Goal: Information Seeking & Learning: Check status

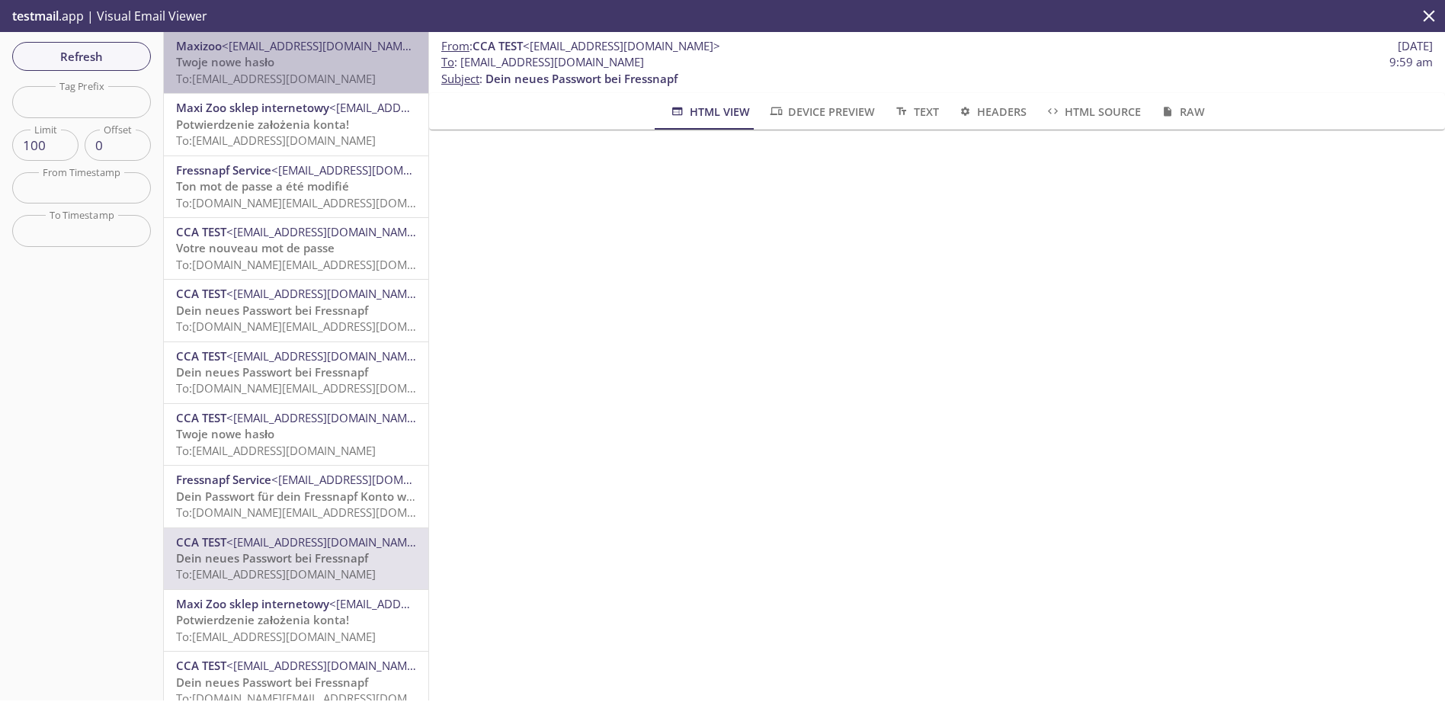
click at [321, 66] on p "Twoje nowe hasło To: app.testjessi9925@inbox.testmail.app" at bounding box center [296, 70] width 240 height 33
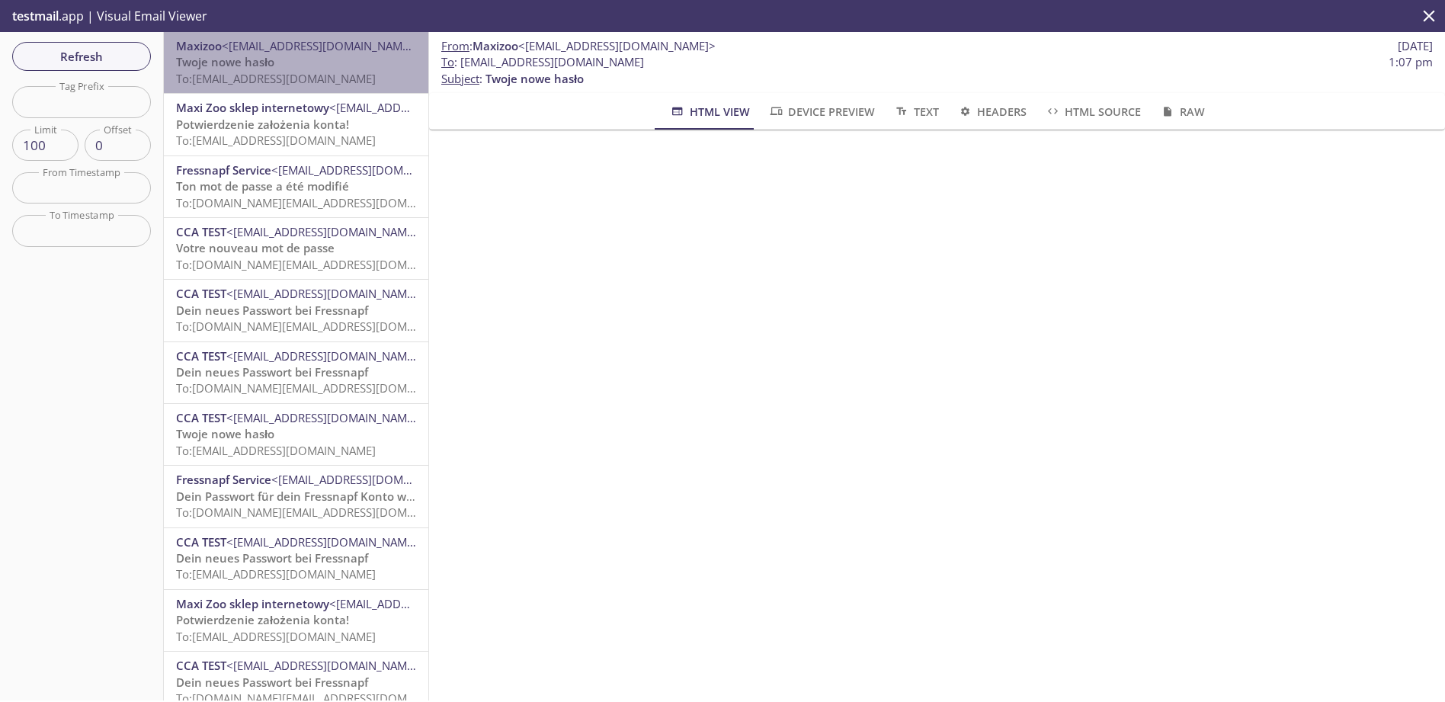
click at [333, 62] on p "Twoje nowe hasło To: app.testjessi9925@inbox.testmail.app" at bounding box center [296, 70] width 240 height 33
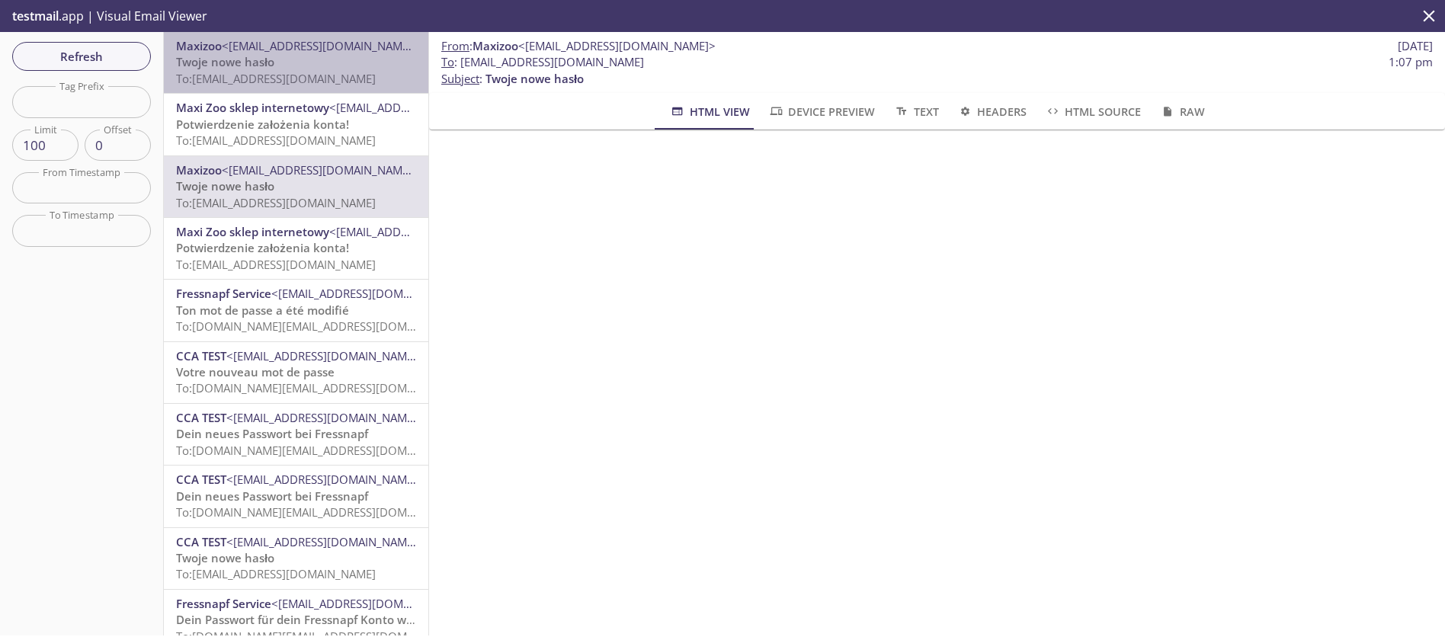
click at [307, 74] on span "To: app.testjessi99252@inbox.testmail.app" at bounding box center [276, 78] width 200 height 15
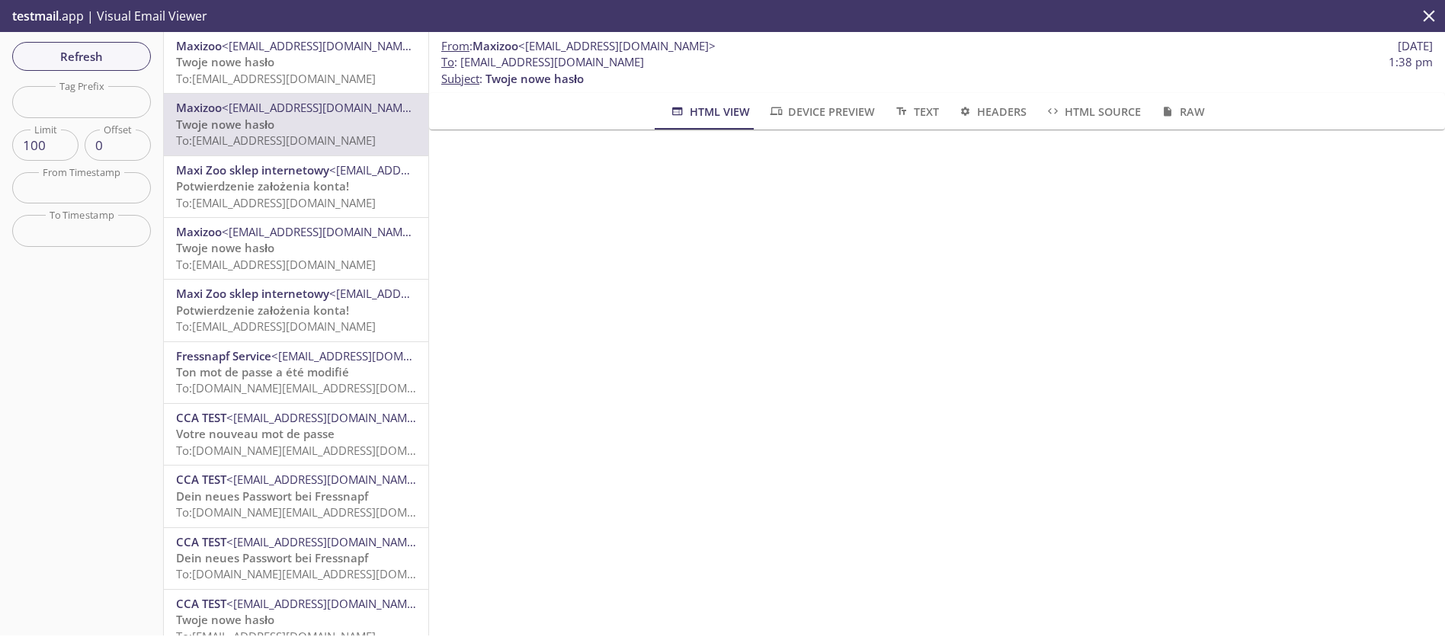
click at [324, 64] on p "Twoje nowe hasło To: [EMAIL_ADDRESS][DOMAIN_NAME]" at bounding box center [296, 70] width 240 height 33
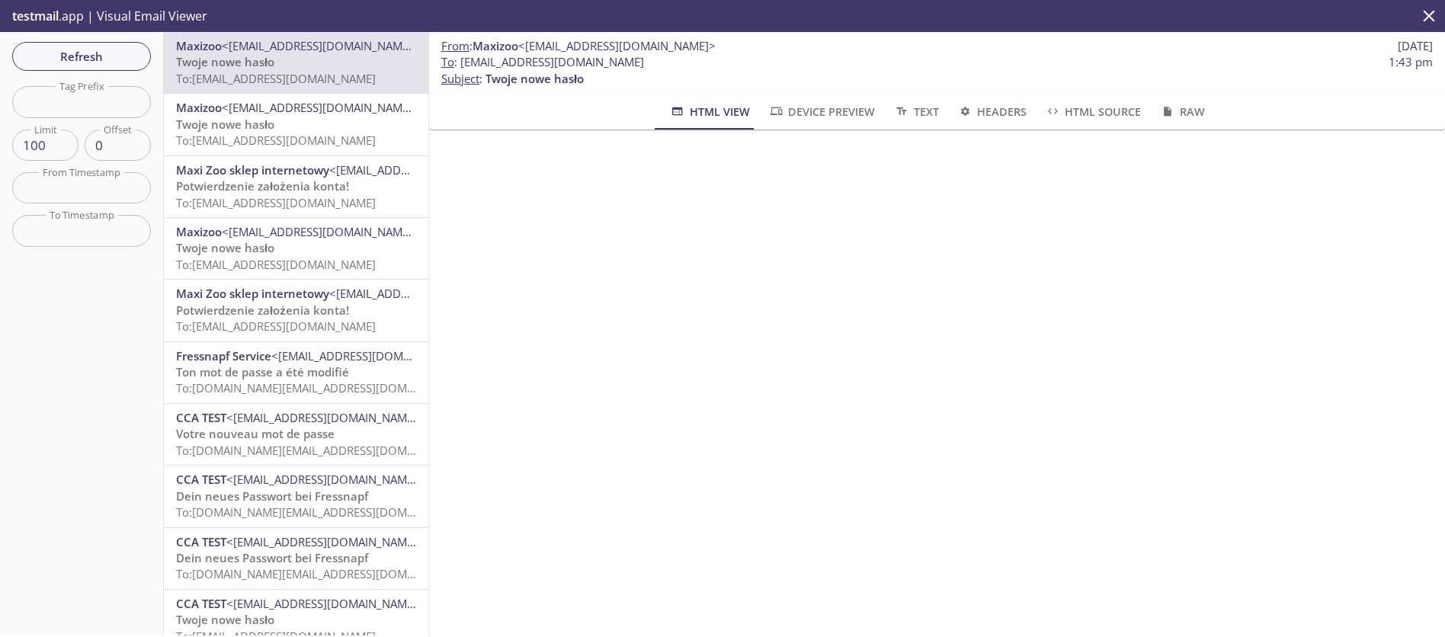
scroll to position [91, 0]
